Goal: Obtain resource: Download file/media

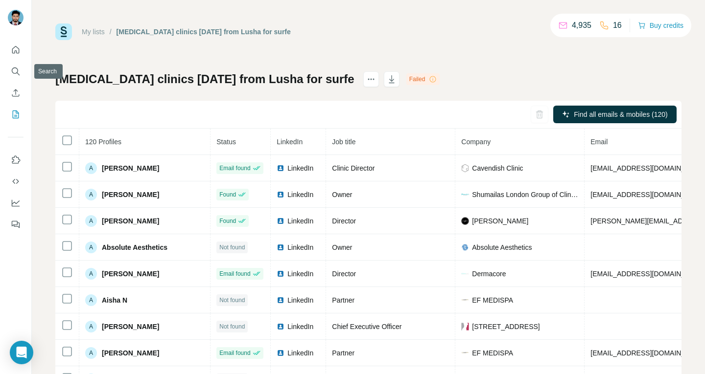
scroll to position [830, 286]
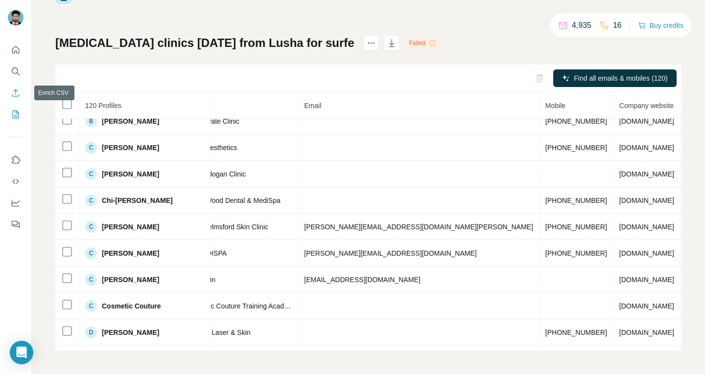
click at [14, 91] on icon "Enrich CSV" at bounding box center [16, 93] width 10 height 10
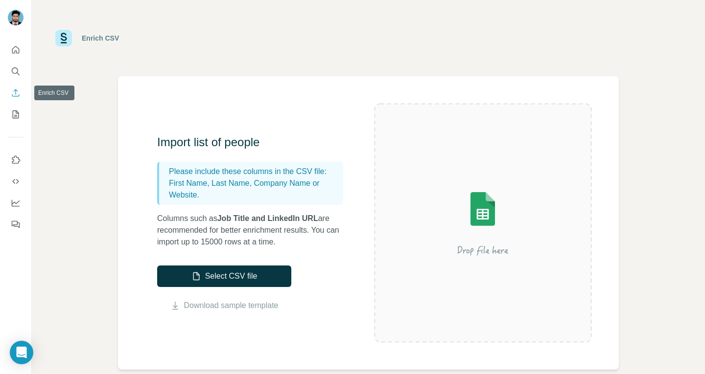
click at [14, 91] on icon "Enrich CSV" at bounding box center [16, 93] width 10 height 10
click at [14, 65] on button "Search" at bounding box center [16, 72] width 16 height 18
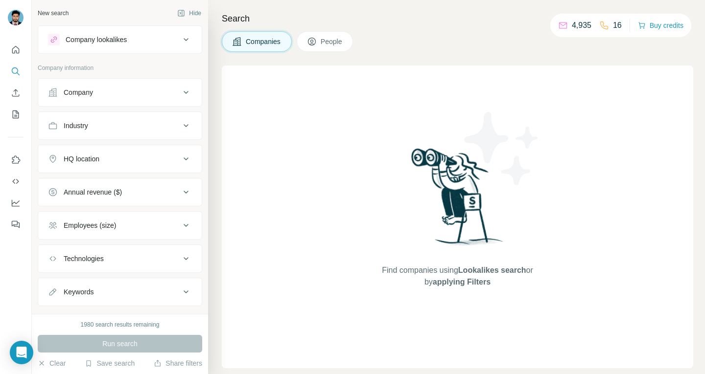
click at [138, 164] on button "HQ location" at bounding box center [119, 158] width 163 height 23
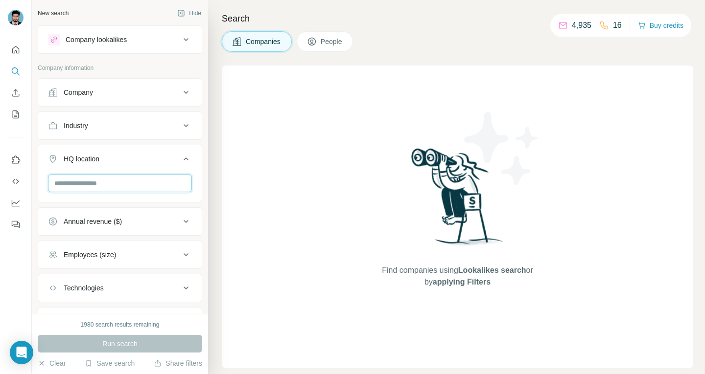
click at [114, 188] on input "text" at bounding box center [120, 184] width 144 height 18
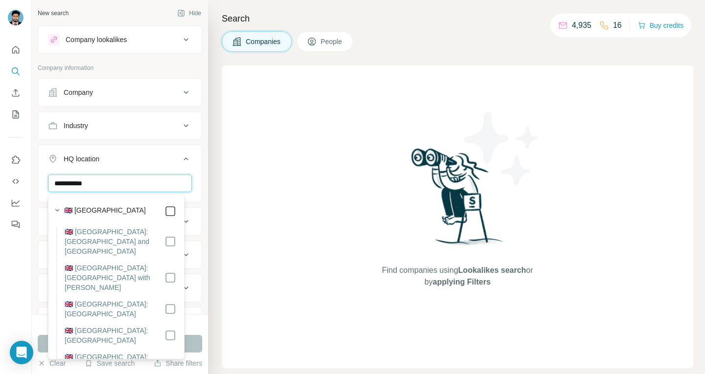
type input "**********"
click at [164, 211] on icon at bounding box center [170, 212] width 12 height 12
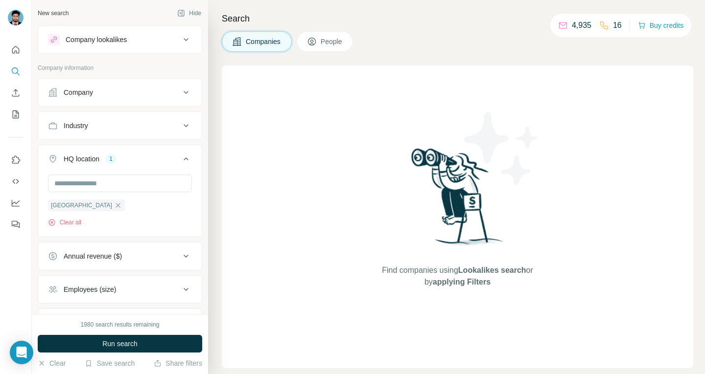
click at [41, 243] on div "Annual revenue ($)" at bounding box center [120, 256] width 164 height 28
click at [133, 93] on div "Company" at bounding box center [114, 93] width 132 height 10
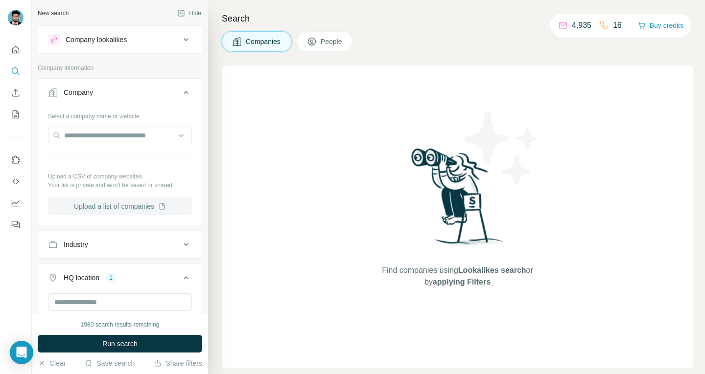
click at [114, 205] on button "Upload a list of companies" at bounding box center [120, 207] width 144 height 18
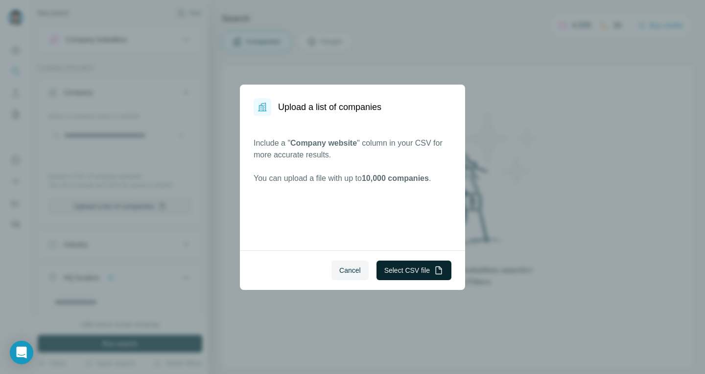
click at [409, 272] on button "Select CSV file" at bounding box center [413, 271] width 75 height 20
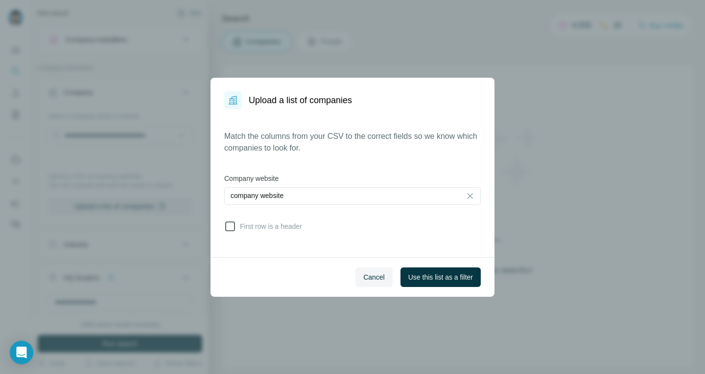
click at [276, 227] on span "First row is a header" at bounding box center [269, 227] width 66 height 10
click at [424, 277] on span "Use this list as a filter" at bounding box center [440, 278] width 65 height 10
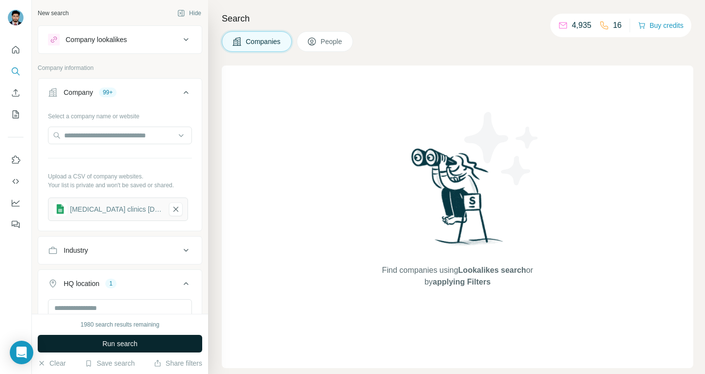
click at [125, 340] on span "Run search" at bounding box center [119, 344] width 35 height 10
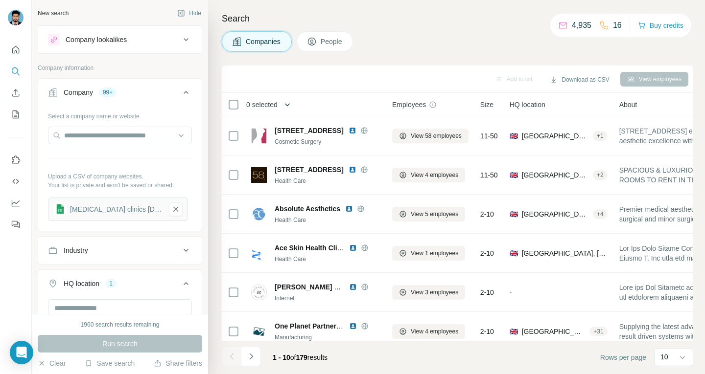
click at [288, 109] on icon "button" at bounding box center [287, 105] width 10 height 10
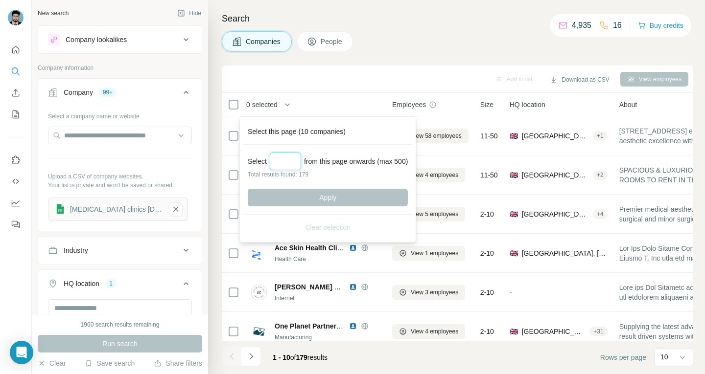
click at [292, 156] on input "Select a number (up to 500)" at bounding box center [285, 162] width 31 height 18
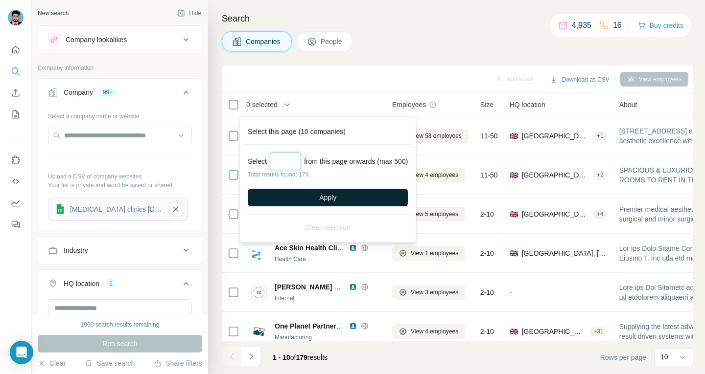
type input "***"
click at [318, 191] on button "Apply" at bounding box center [328, 198] width 160 height 18
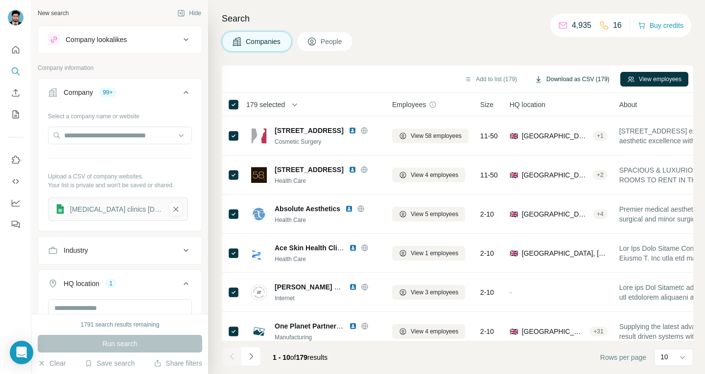
click at [543, 77] on button "Download as CSV (179)" at bounding box center [572, 79] width 89 height 15
